Goal: Information Seeking & Learning: Find specific fact

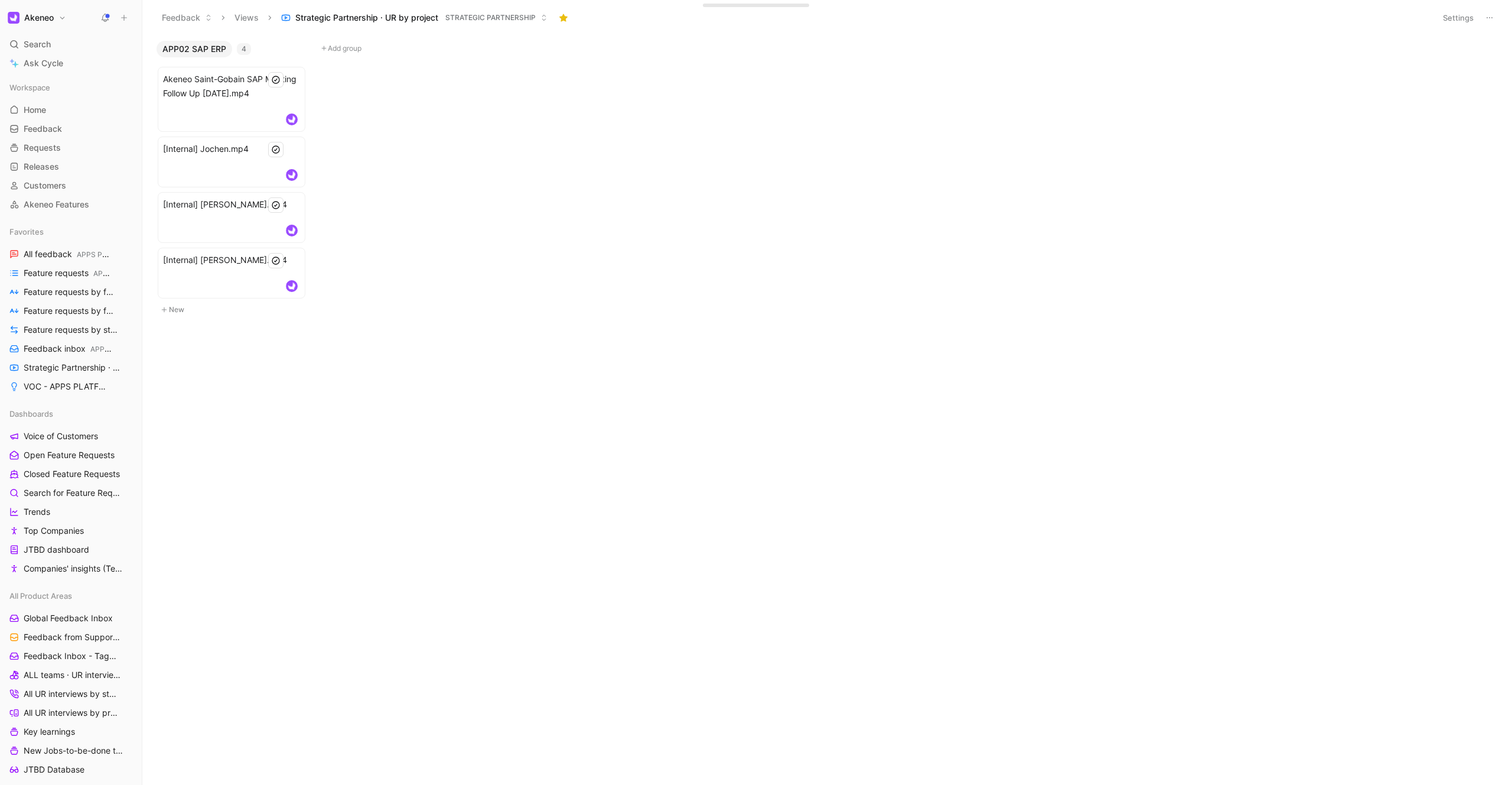
click at [58, 19] on button "Akeneo" at bounding box center [36, 17] width 64 height 17
click at [198, 422] on div at bounding box center [756, 392] width 1512 height 785
click at [70, 368] on span "Strategic Partnership · UR by project STRATEGIC PARTNERSHIP" at bounding box center [65, 368] width 83 height 13
click at [62, 338] on div "Favorites All feedback APPS PLATFORM Feature requests APPS PLATFORM Feature req…" at bounding box center [70, 309] width 132 height 173
click at [62, 347] on span "Feedback inbox APPS PLATFORM" at bounding box center [65, 348] width 83 height 13
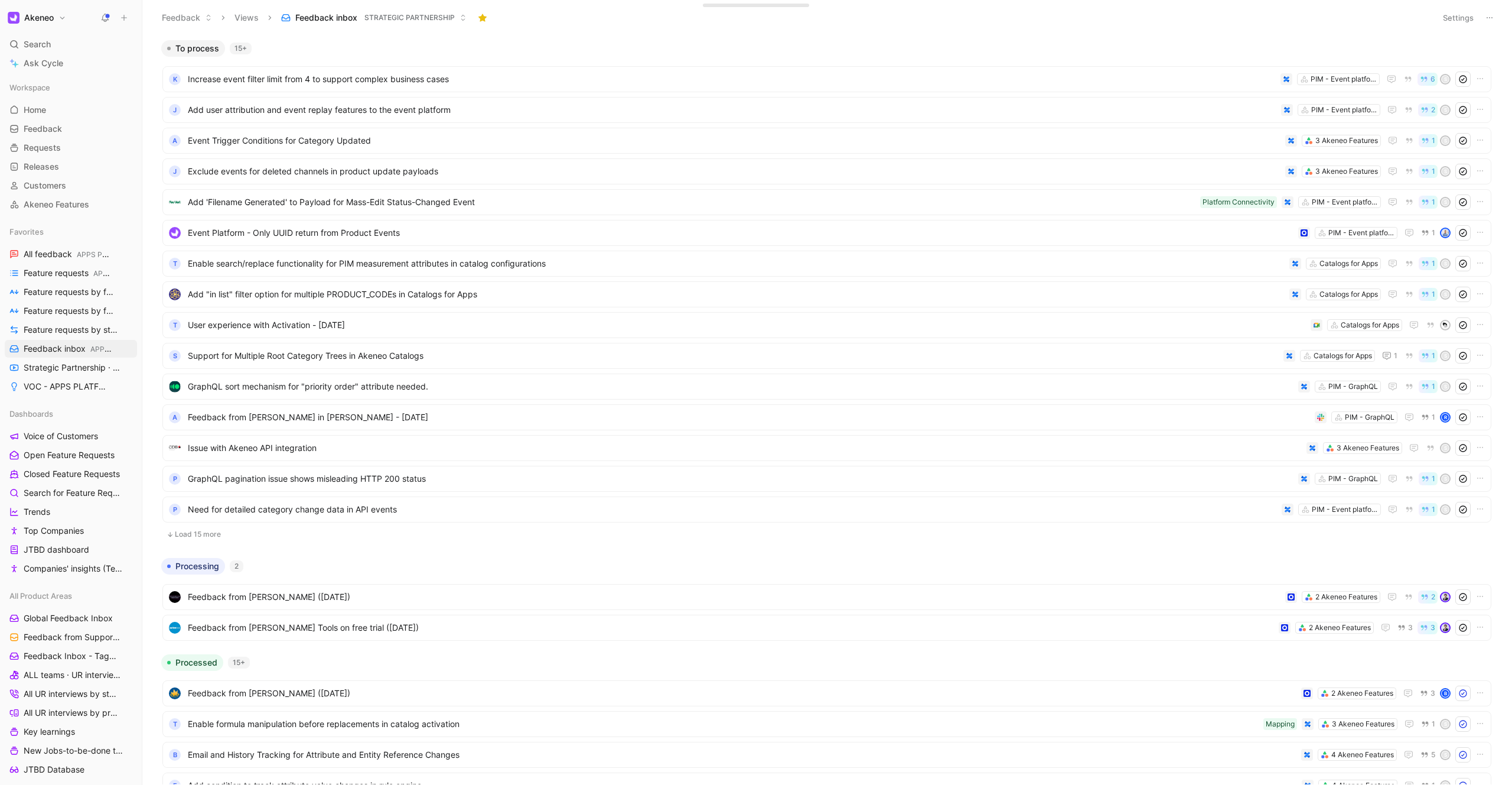
click at [55, 18] on button "Akeneo" at bounding box center [36, 17] width 64 height 17
click at [70, 123] on div "Workspace settings G then S" at bounding box center [80, 121] width 145 height 19
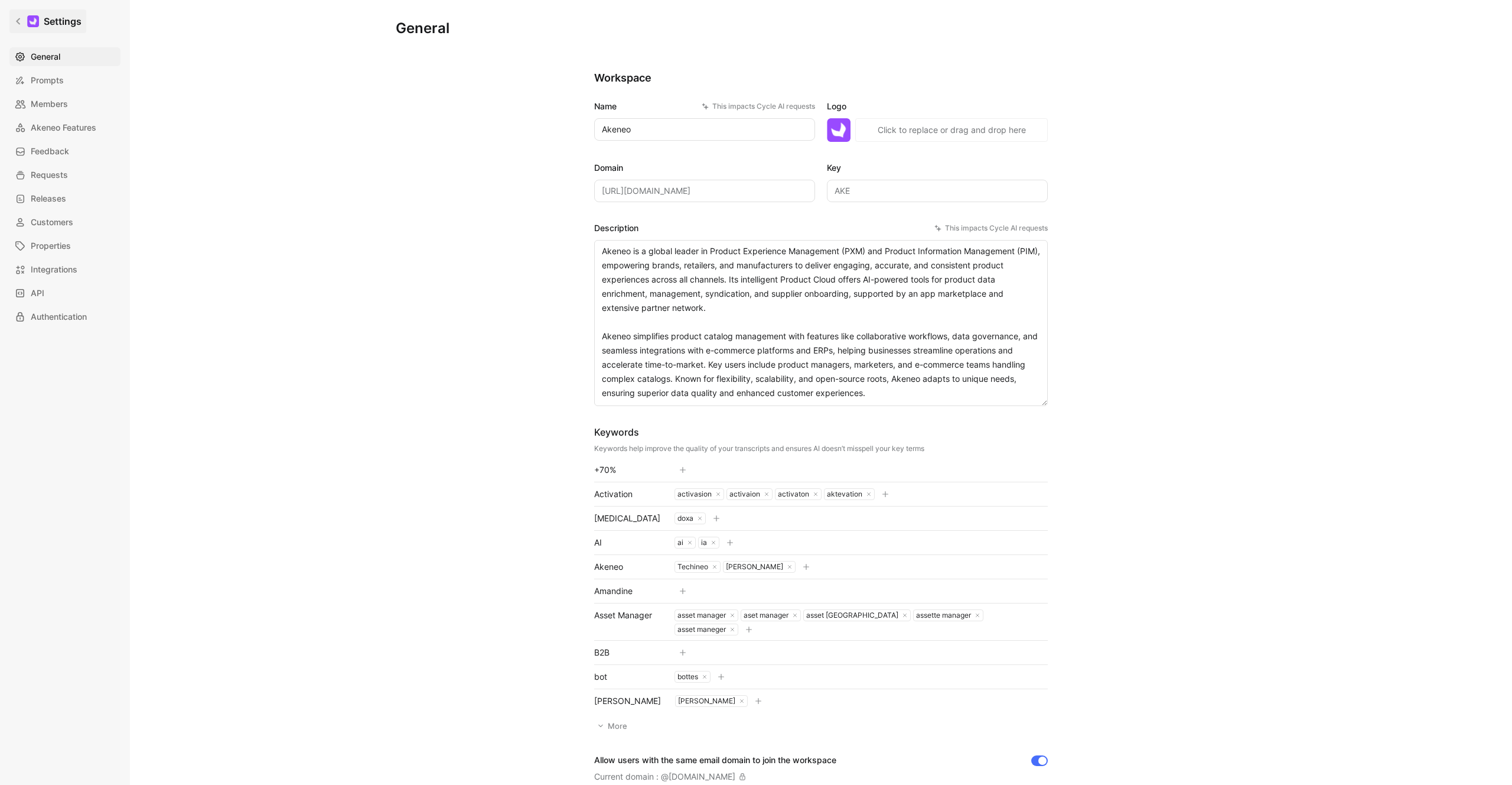
click at [17, 21] on icon at bounding box center [18, 22] width 4 height 7
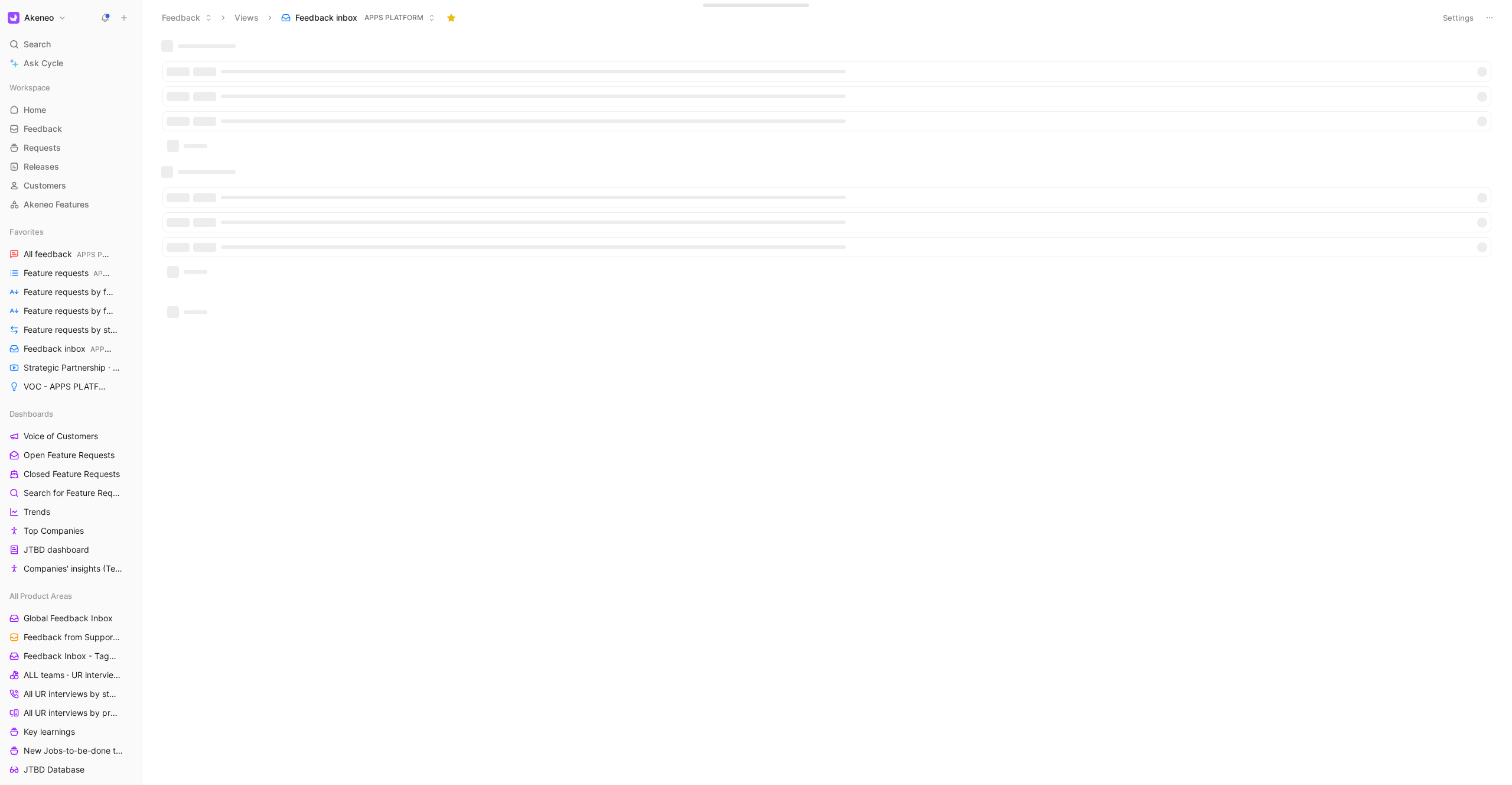
click at [60, 15] on button "Akeneo" at bounding box center [36, 17] width 64 height 17
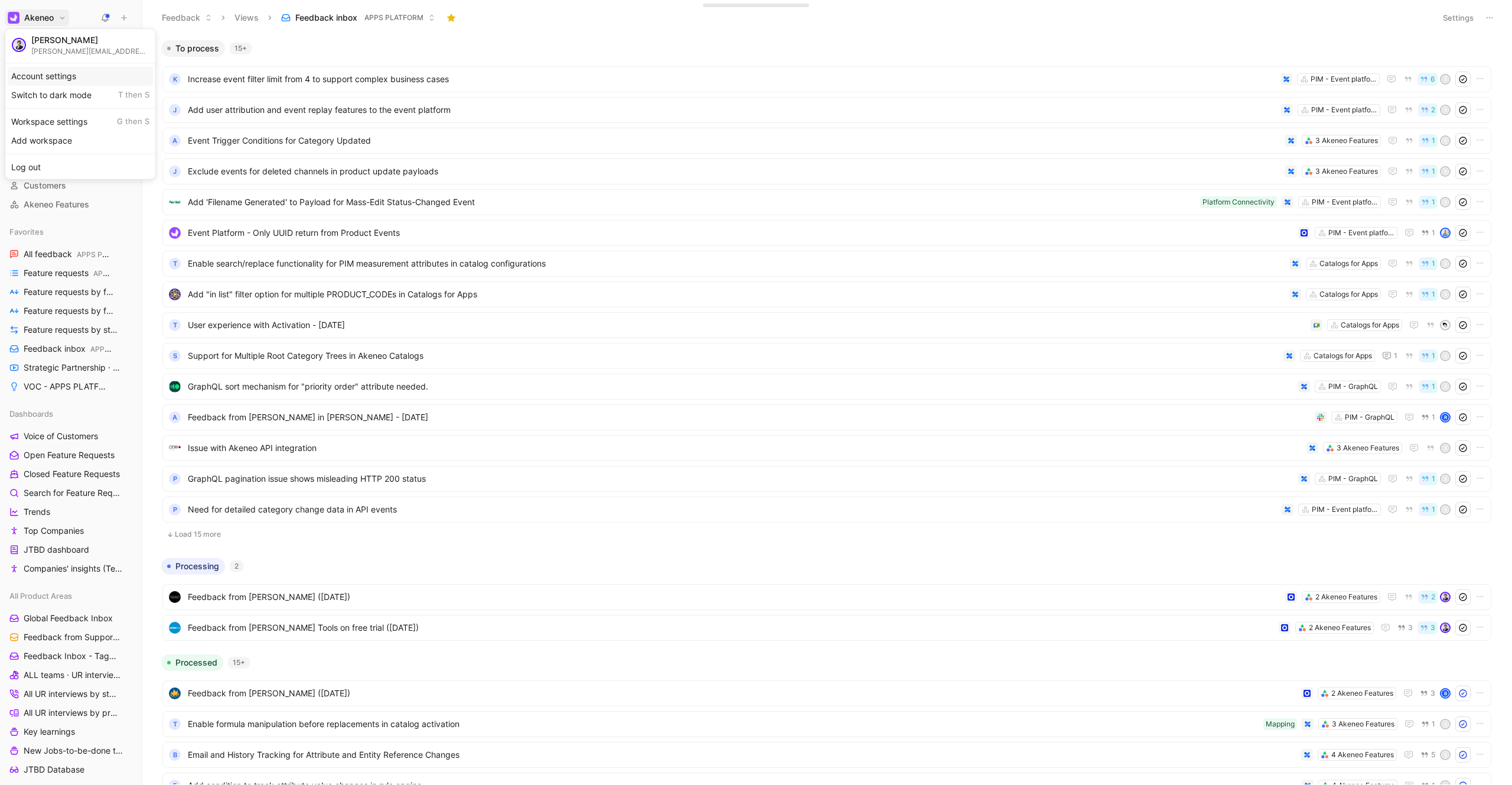
click at [76, 78] on div "Account settings" at bounding box center [80, 76] width 145 height 19
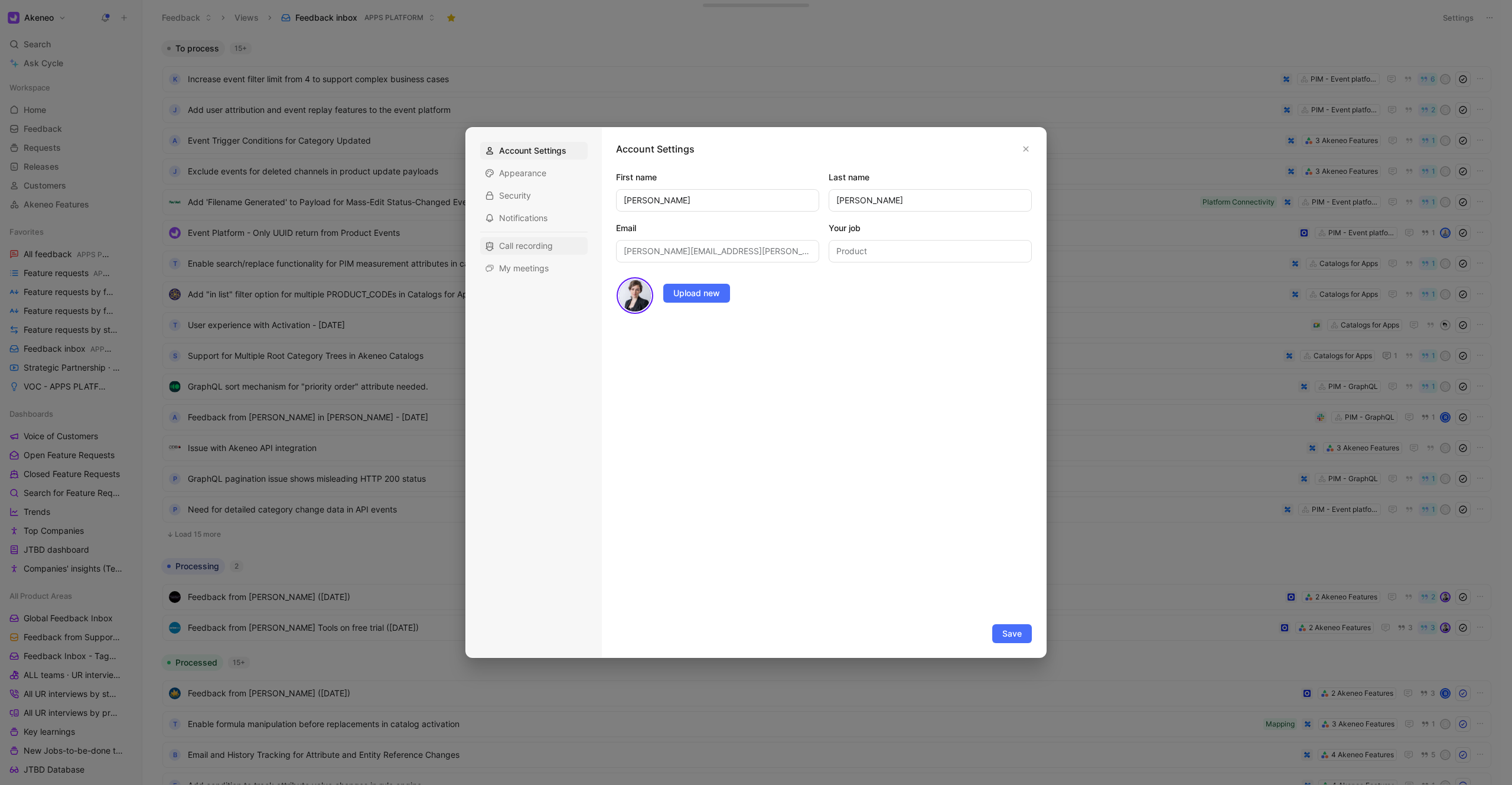
click at [418, 246] on span "Call recording" at bounding box center [525, 246] width 54 height 12
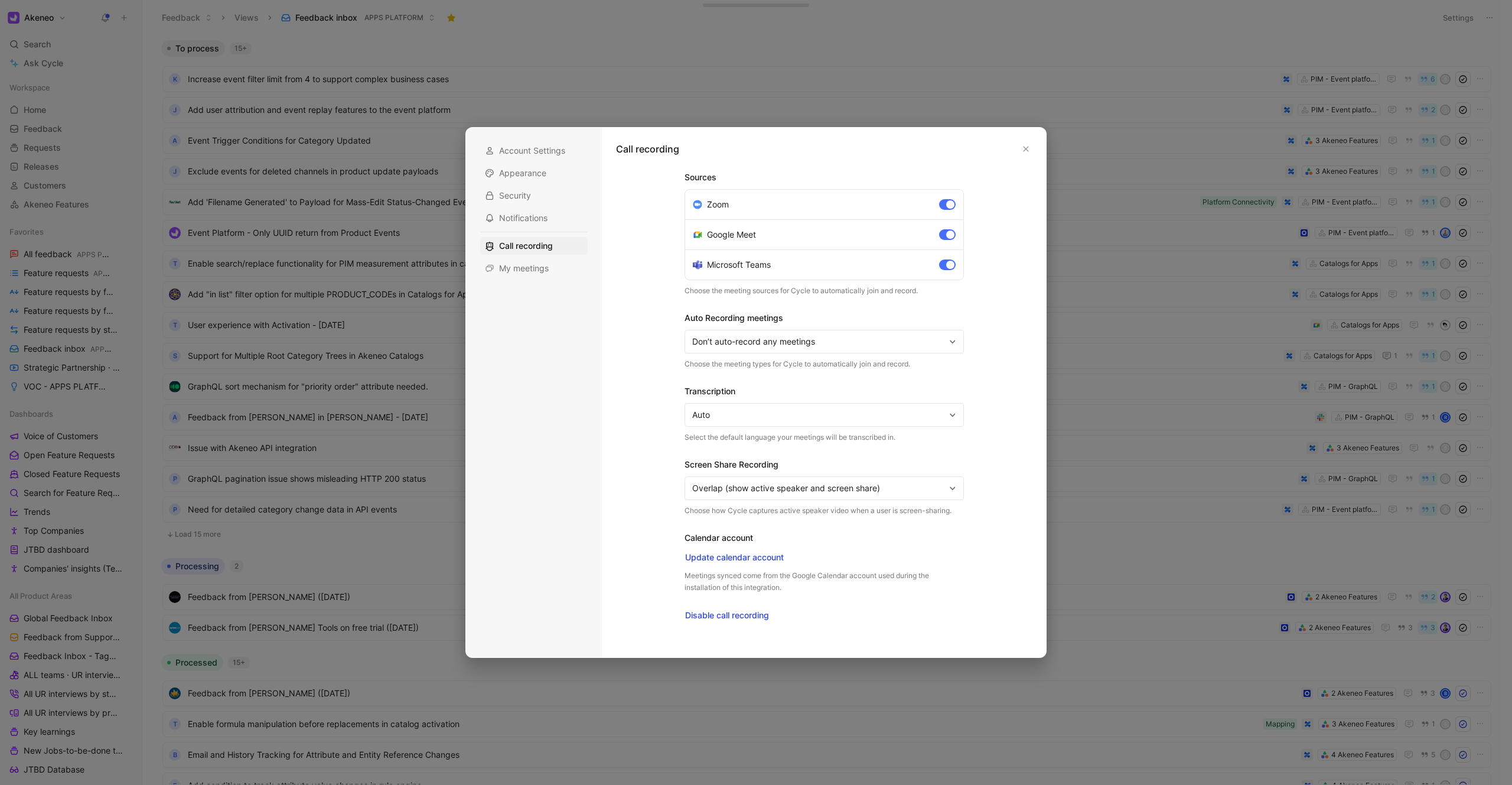
click at [418, 257] on div "Account Settings Appearance Security Notifications Call recording My meetings" at bounding box center [534, 210] width 107 height 135
click at [418, 270] on span "My meetings" at bounding box center [523, 268] width 50 height 12
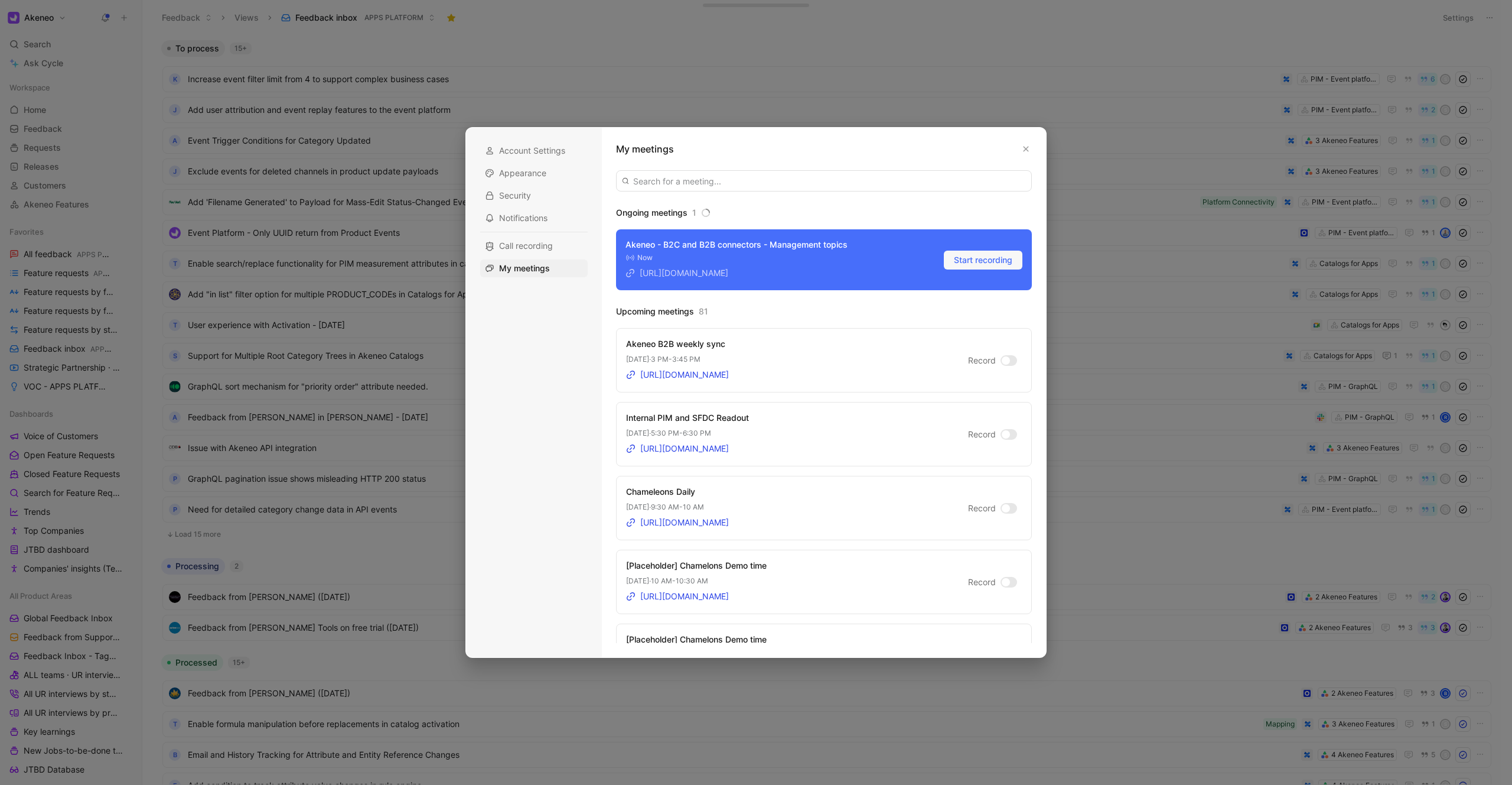
click at [418, 18] on div at bounding box center [756, 392] width 1512 height 785
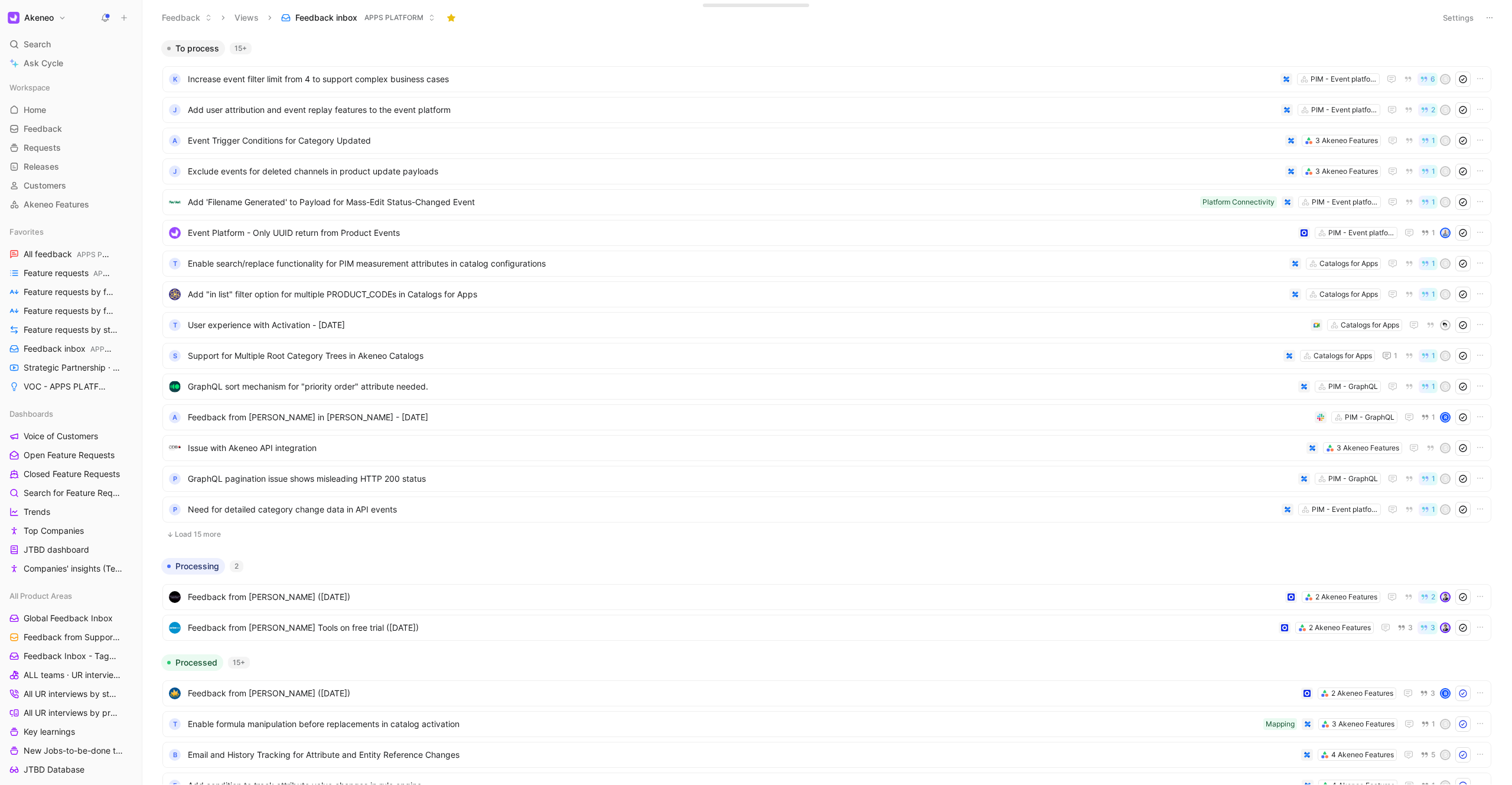
click at [210, 422] on button "Load 15 more" at bounding box center [827, 534] width 1329 height 14
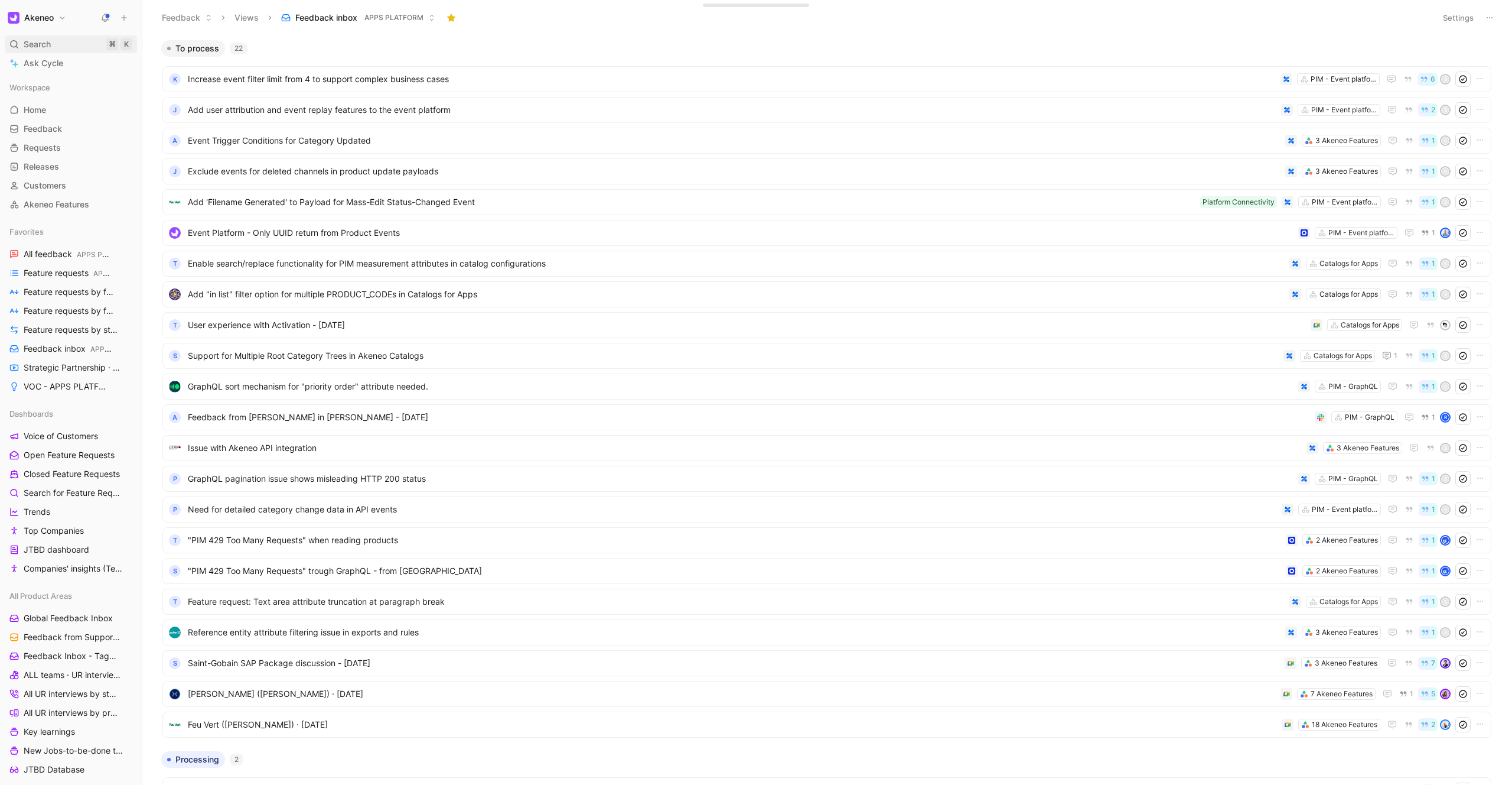
click at [21, 42] on div "Search ⌘ K" at bounding box center [70, 44] width 132 height 18
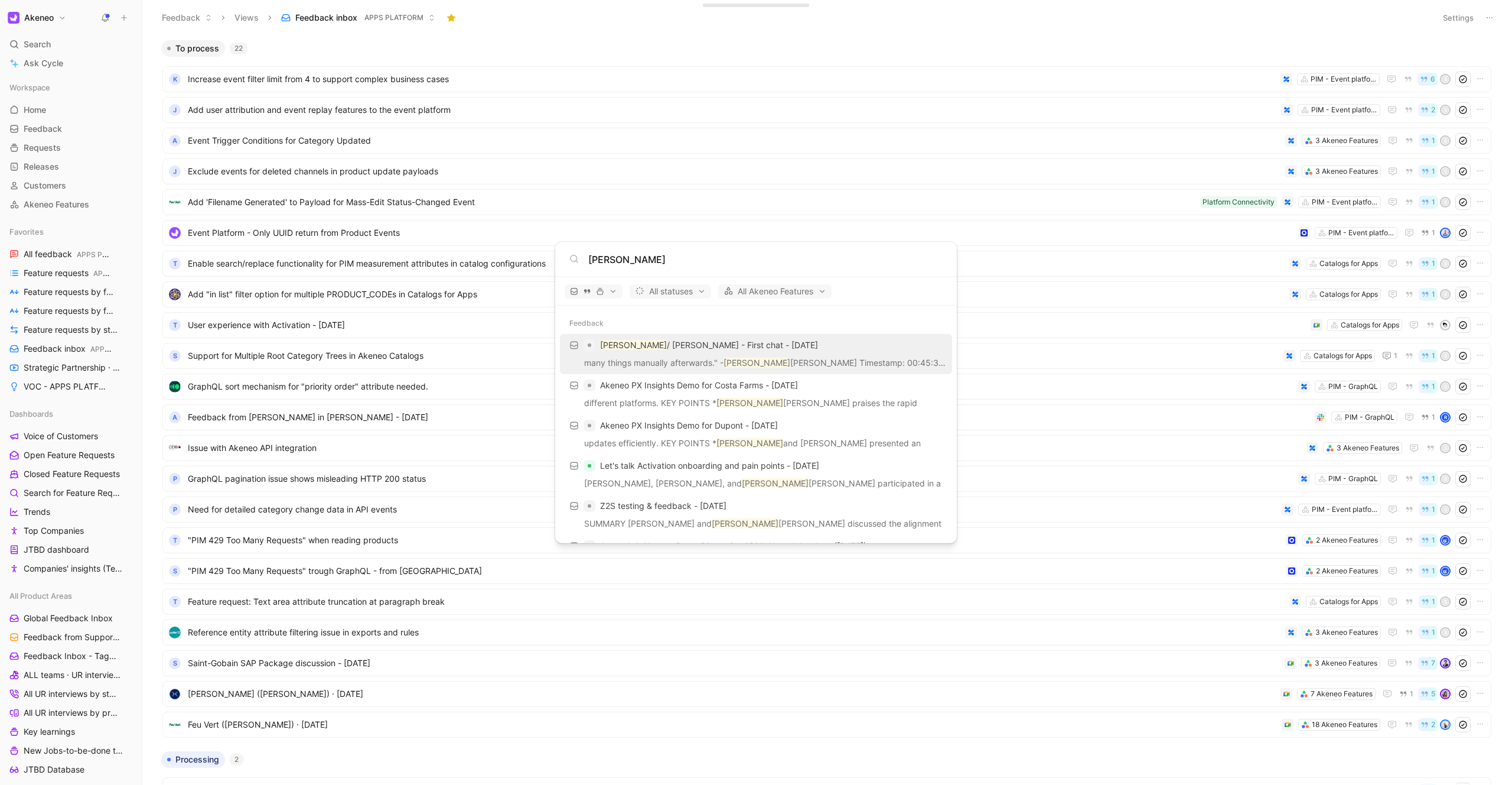
type input "[PERSON_NAME]"
click at [418, 360] on p "many things manually afterwards." - [PERSON_NAME] Timestamp: 00:45:30 * "Workfl…" at bounding box center [756, 364] width 385 height 18
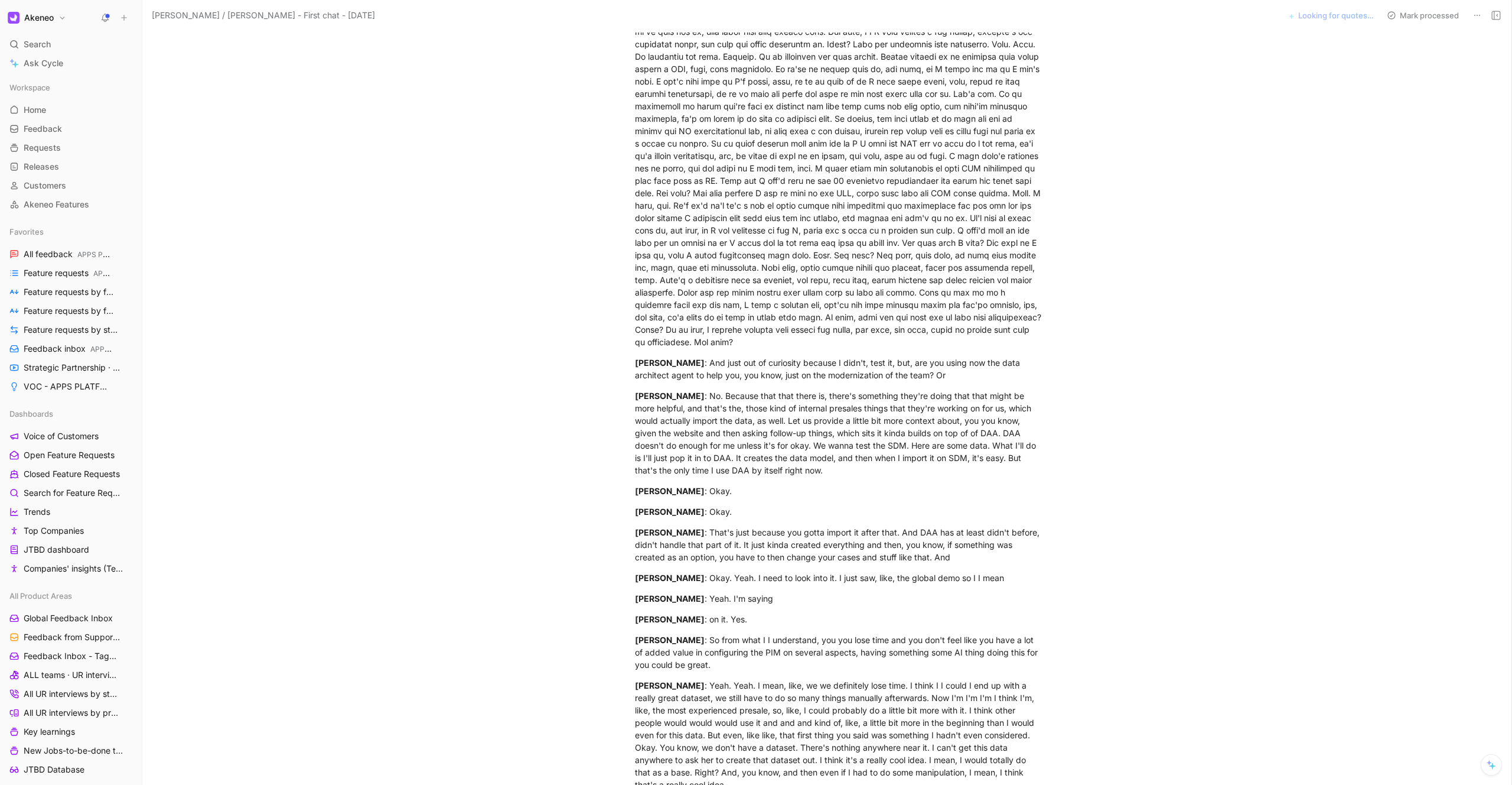
scroll to position [3929, 0]
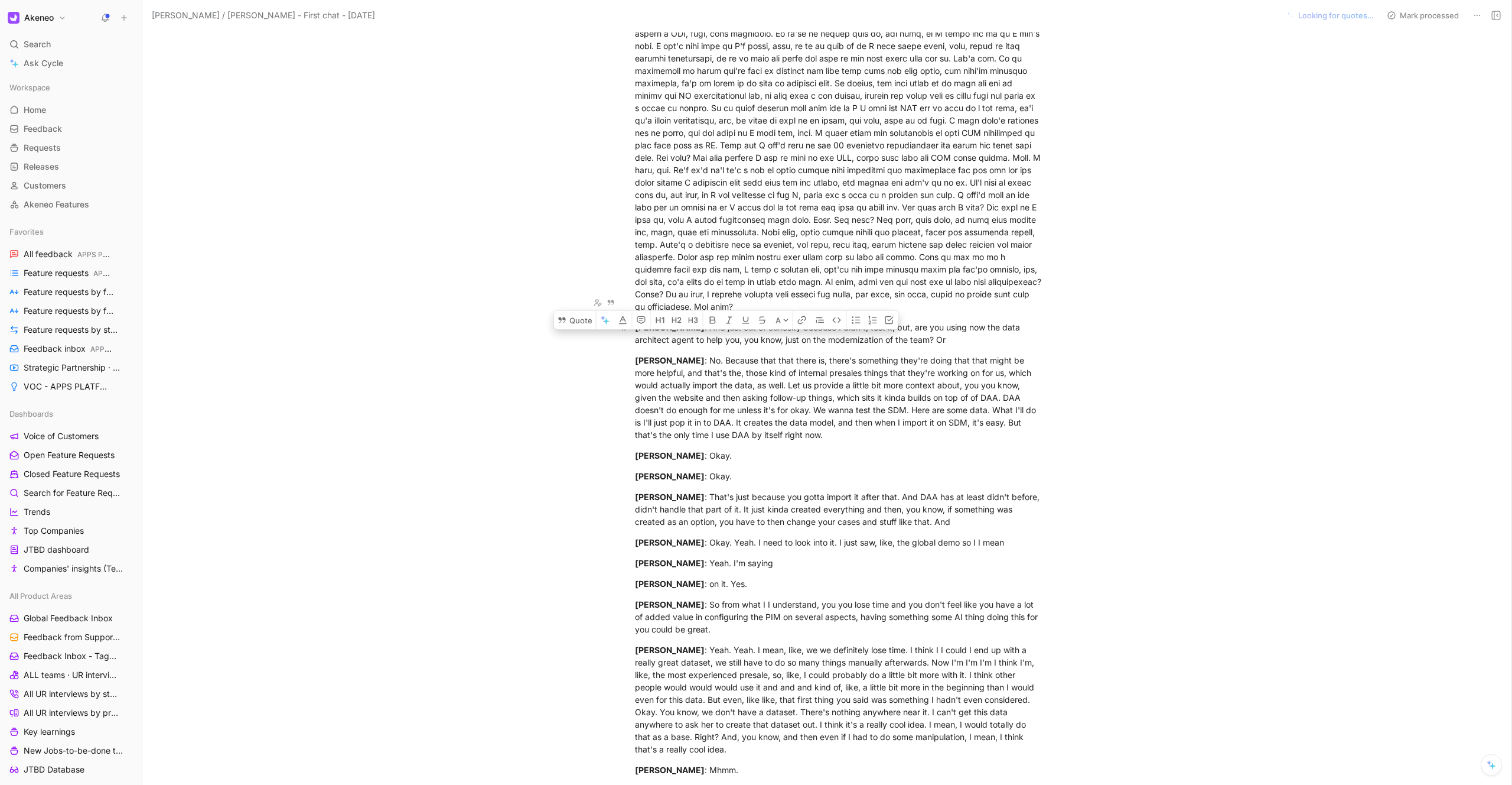
drag, startPoint x: 636, startPoint y: 301, endPoint x: 817, endPoint y: 317, distance: 181.7
click at [418, 321] on div "[PERSON_NAME] : And just out of curiosity because I didn't, test it, but, are y…" at bounding box center [839, 333] width 409 height 25
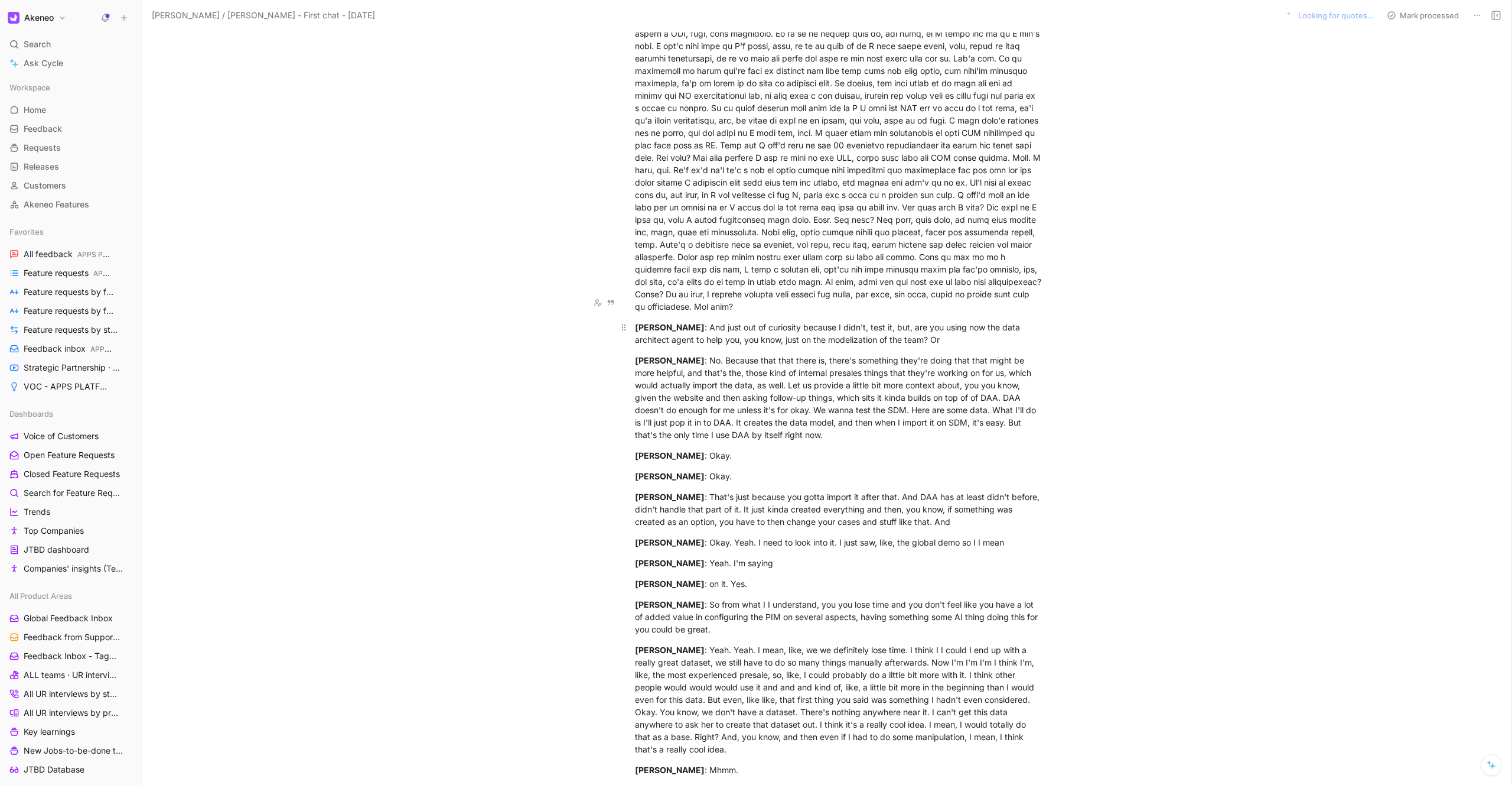
click at [418, 321] on div "[PERSON_NAME] : And just out of curiosity because I didn't, test it, but, are y…" at bounding box center [839, 333] width 409 height 25
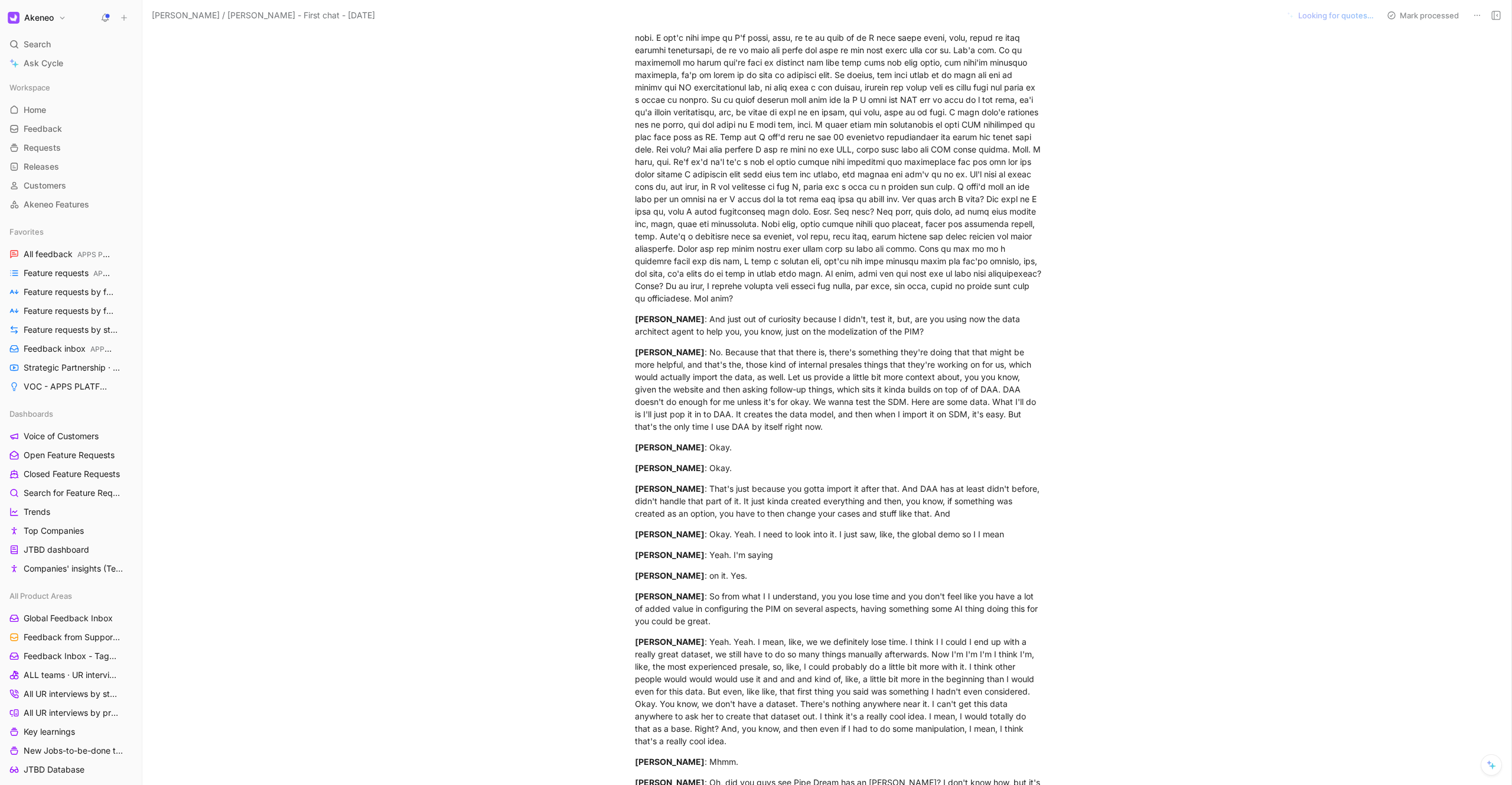
scroll to position [3940, 0]
drag, startPoint x: 636, startPoint y: 296, endPoint x: 943, endPoint y: 395, distance: 322.6
copy div "[PERSON_NAME] : And just out of curiosity because I didn't, test it, but, are y…"
drag, startPoint x: 637, startPoint y: 457, endPoint x: 727, endPoint y: 474, distance: 91.6
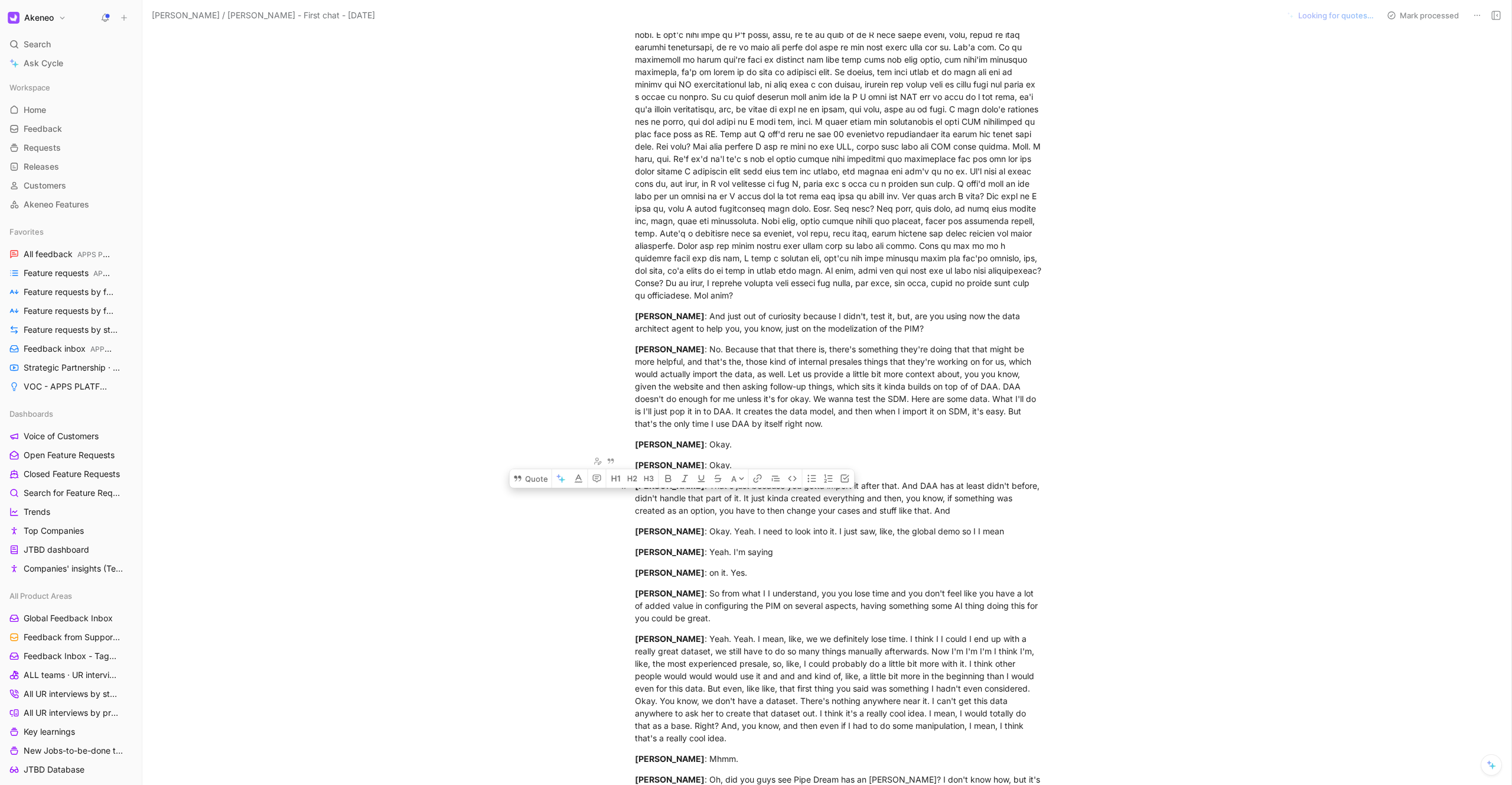
click at [418, 422] on div "[PERSON_NAME] : That's just because you gotta import it after that. And DAA has…" at bounding box center [839, 498] width 409 height 37
drag, startPoint x: 636, startPoint y: 460, endPoint x: 937, endPoint y: 490, distance: 302.5
click at [418, 422] on div "[PERSON_NAME] : That's just because you gotta import it after that. And DAA has…" at bounding box center [839, 498] width 409 height 37
copy div "[PERSON_NAME] : That's just because you gotta import it after that. And DAA has…"
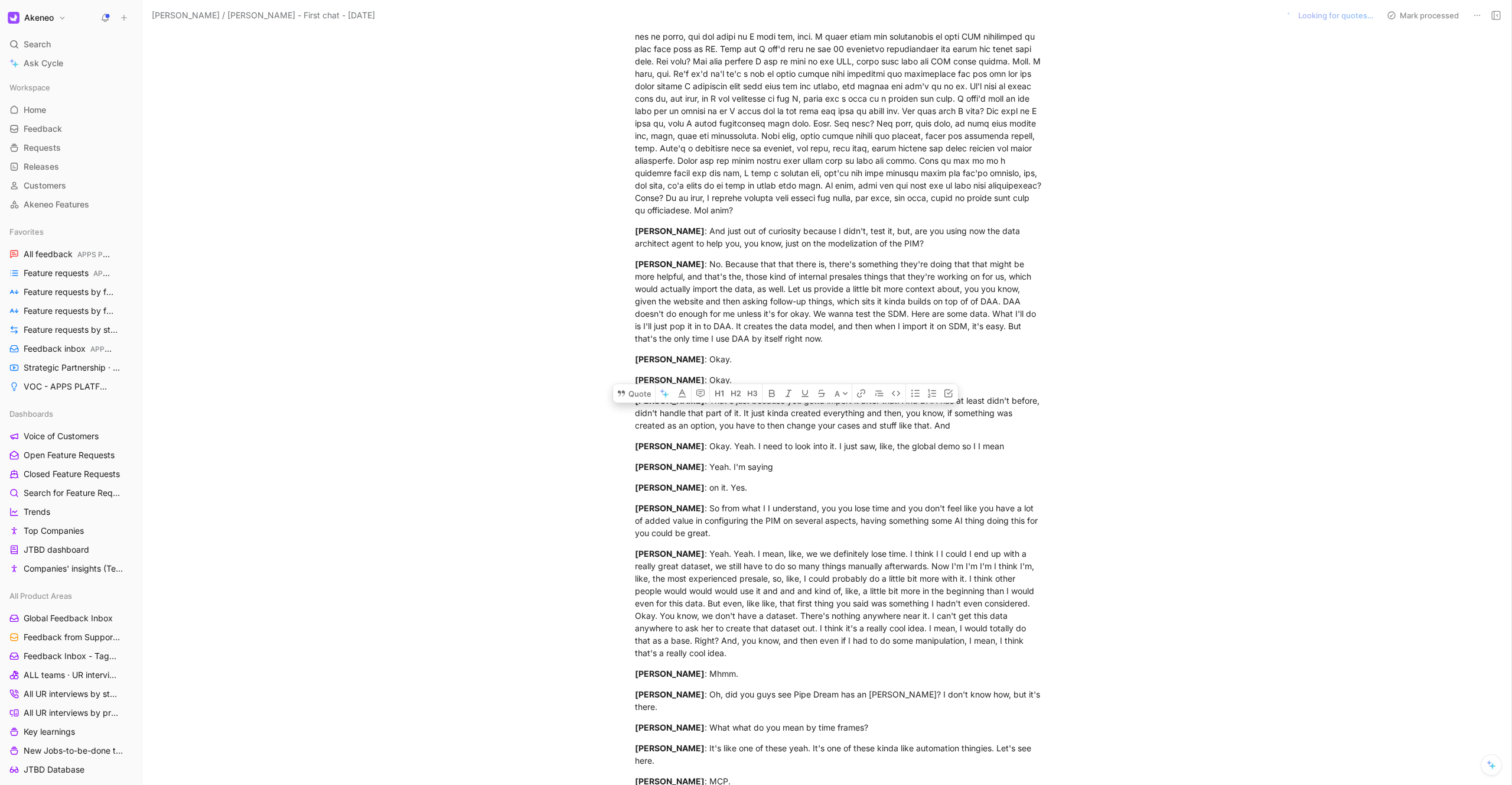
scroll to position [4028, 0]
click at [418, 422] on div "[PERSON_NAME] : Okay. Yeah. I need to look into it. I just saw, like, the globa…" at bounding box center [839, 443] width 409 height 13
drag, startPoint x: 948, startPoint y: 419, endPoint x: 1021, endPoint y: 420, distance: 73.0
click at [418, 422] on div "[PERSON_NAME] : Okay. Yeah. I need to look into it. I just saw, like, the globa…" at bounding box center [839, 443] width 409 height 13
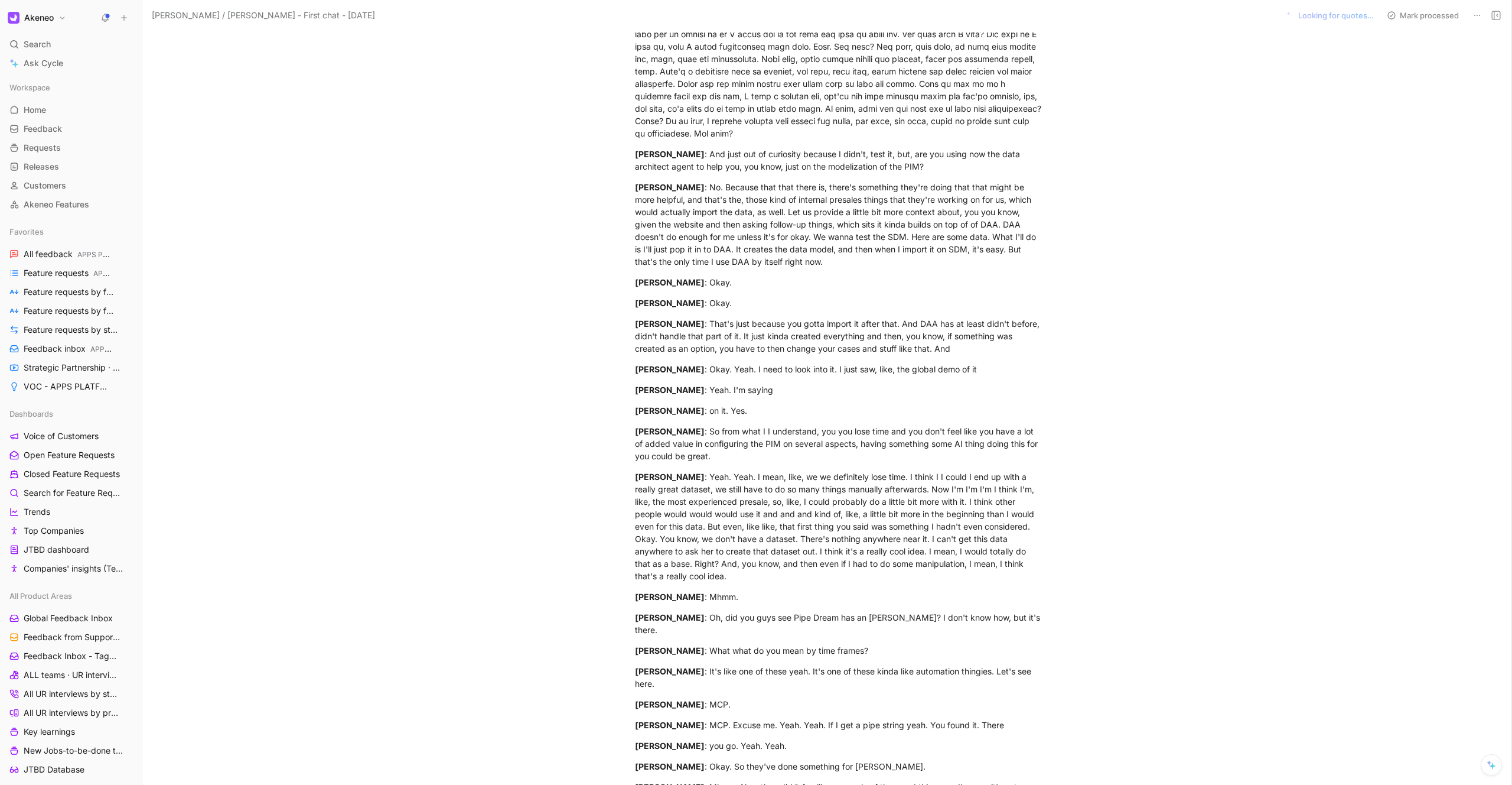
scroll to position [4113, 0]
